Goal: Information Seeking & Learning: Learn about a topic

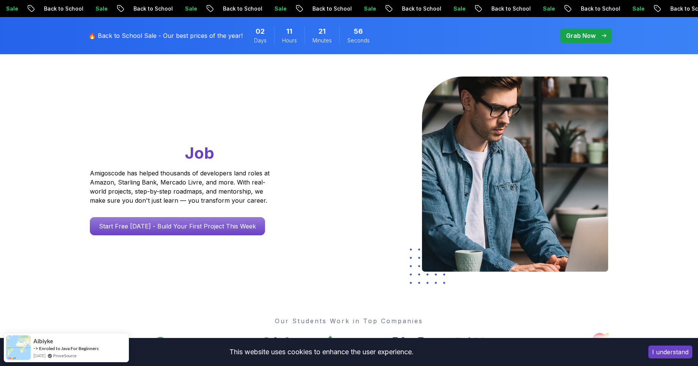
scroll to position [50, 0]
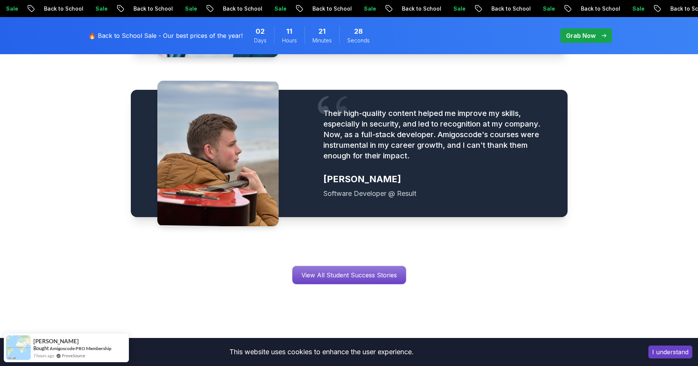
scroll to position [1090, 0]
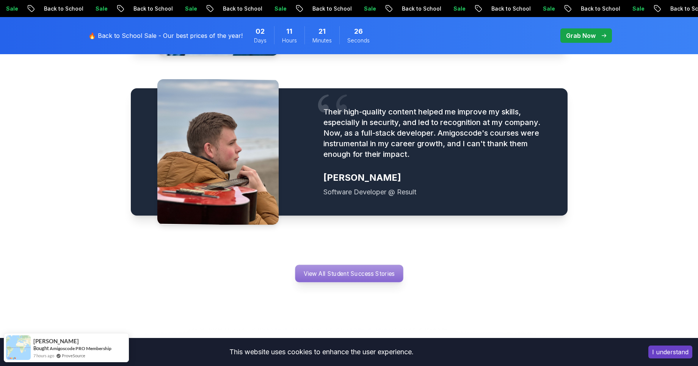
click at [319, 265] on p "View All Student Success Stories" at bounding box center [349, 273] width 108 height 17
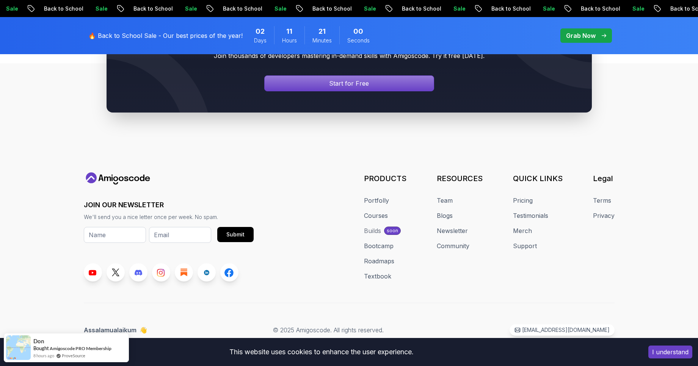
scroll to position [4772, 0]
click at [374, 217] on link "Courses" at bounding box center [376, 215] width 24 height 9
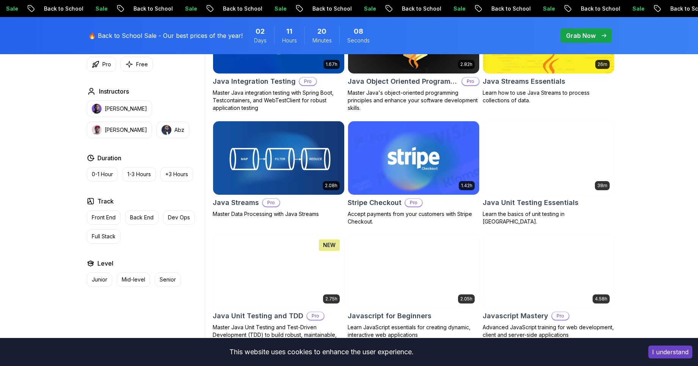
scroll to position [1168, 0]
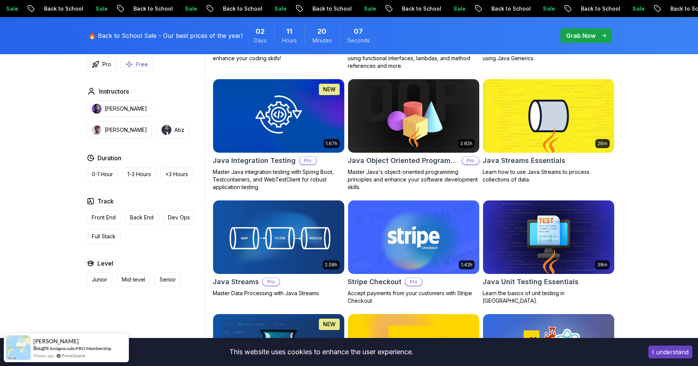
click at [133, 63] on button "Free" at bounding box center [137, 64] width 32 height 15
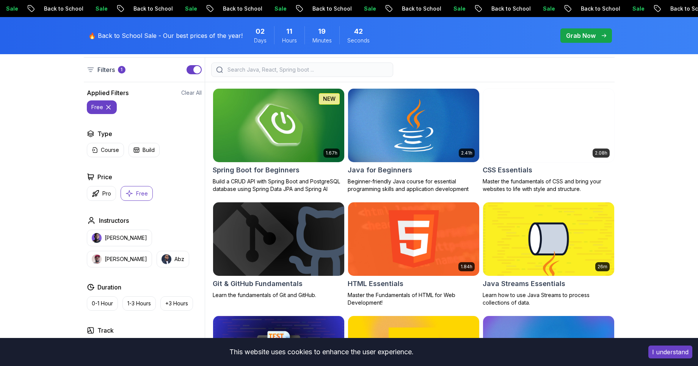
scroll to position [201, 0]
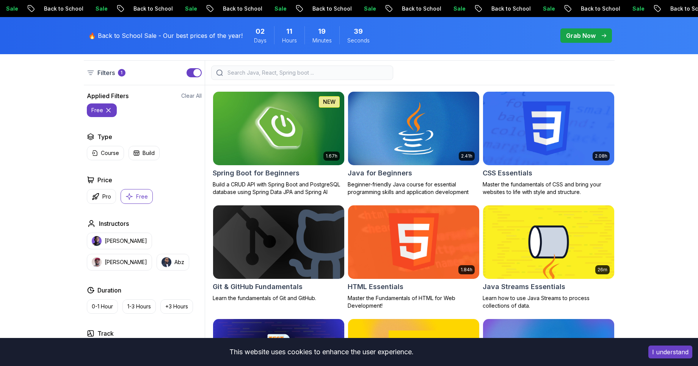
click at [131, 198] on icon "button" at bounding box center [130, 197] width 8 height 8
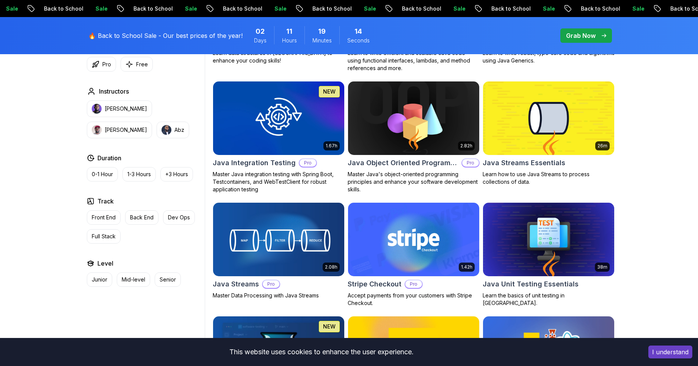
scroll to position [1074, 0]
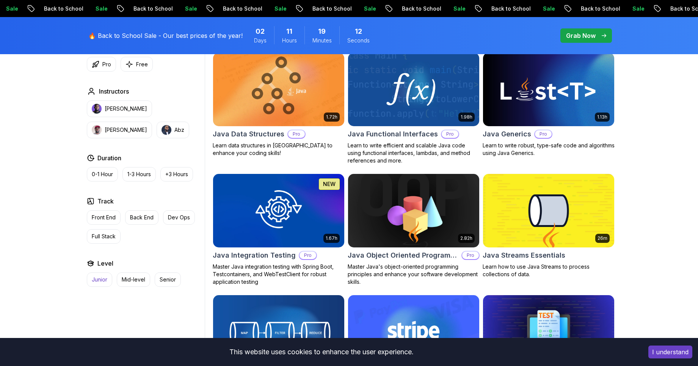
click at [94, 281] on p "Junior" at bounding box center [100, 280] width 16 height 8
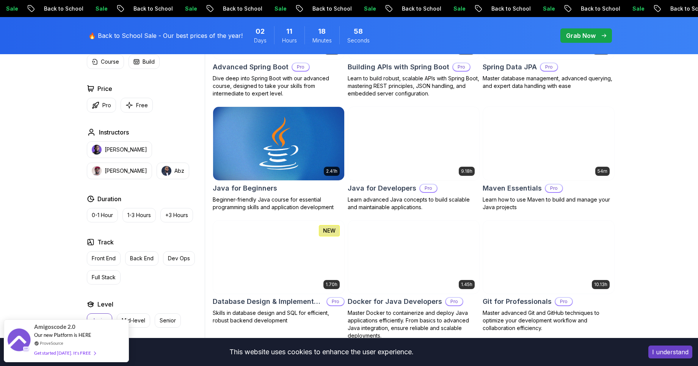
scroll to position [306, 0]
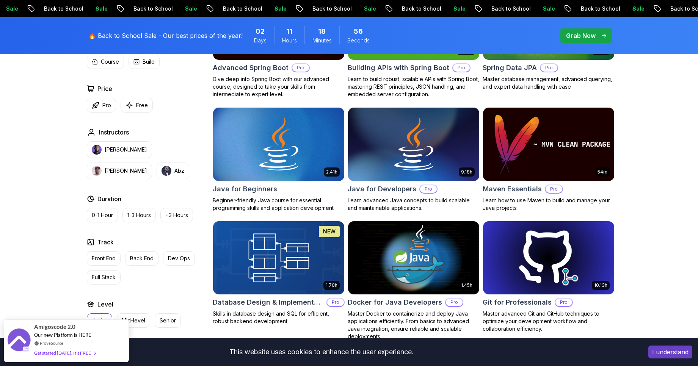
click at [490, 188] on h2 "Maven Essentials" at bounding box center [512, 189] width 59 height 11
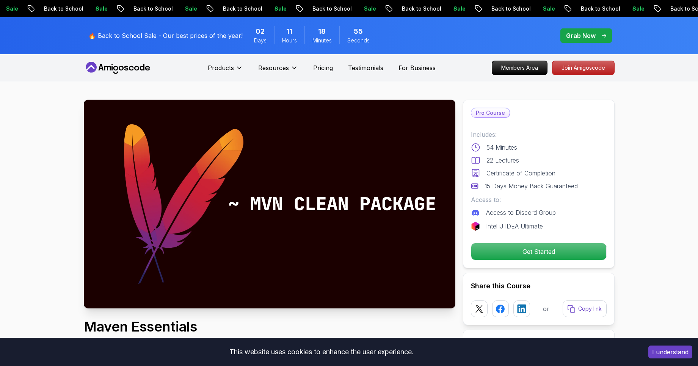
drag, startPoint x: 490, startPoint y: 188, endPoint x: 540, endPoint y: 191, distance: 49.8
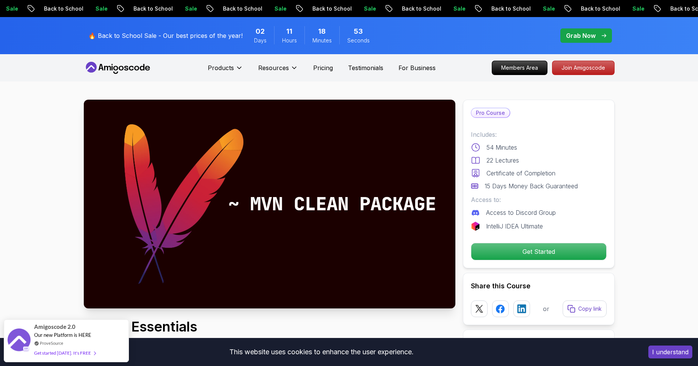
scroll to position [76, 0]
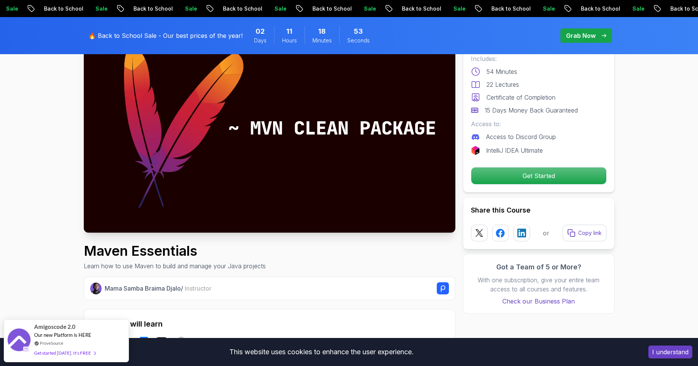
click at [115, 252] on h1 "Maven Essentials" at bounding box center [175, 250] width 182 height 15
copy h1 "Maven Essentials"
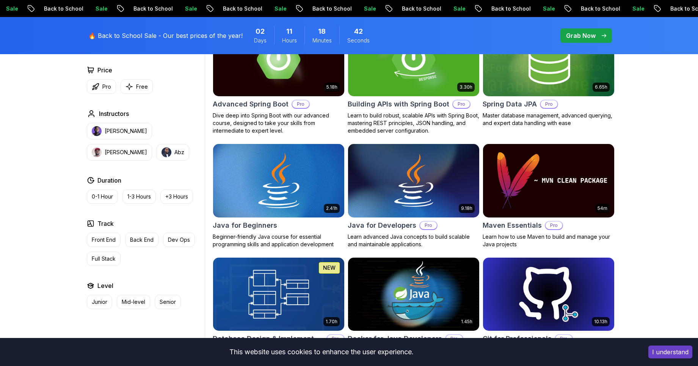
scroll to position [306, 0]
